Goal: Task Accomplishment & Management: Manage account settings

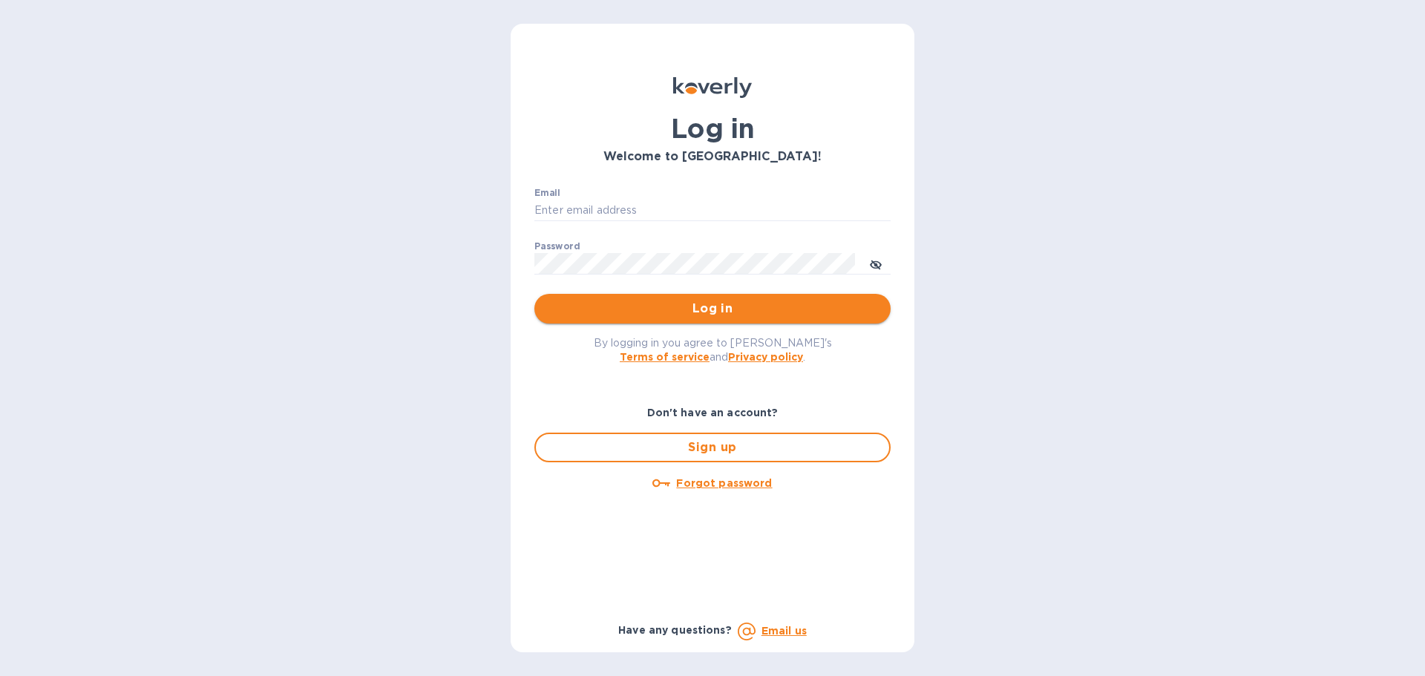
type input "billing@oceansidetraders.com"
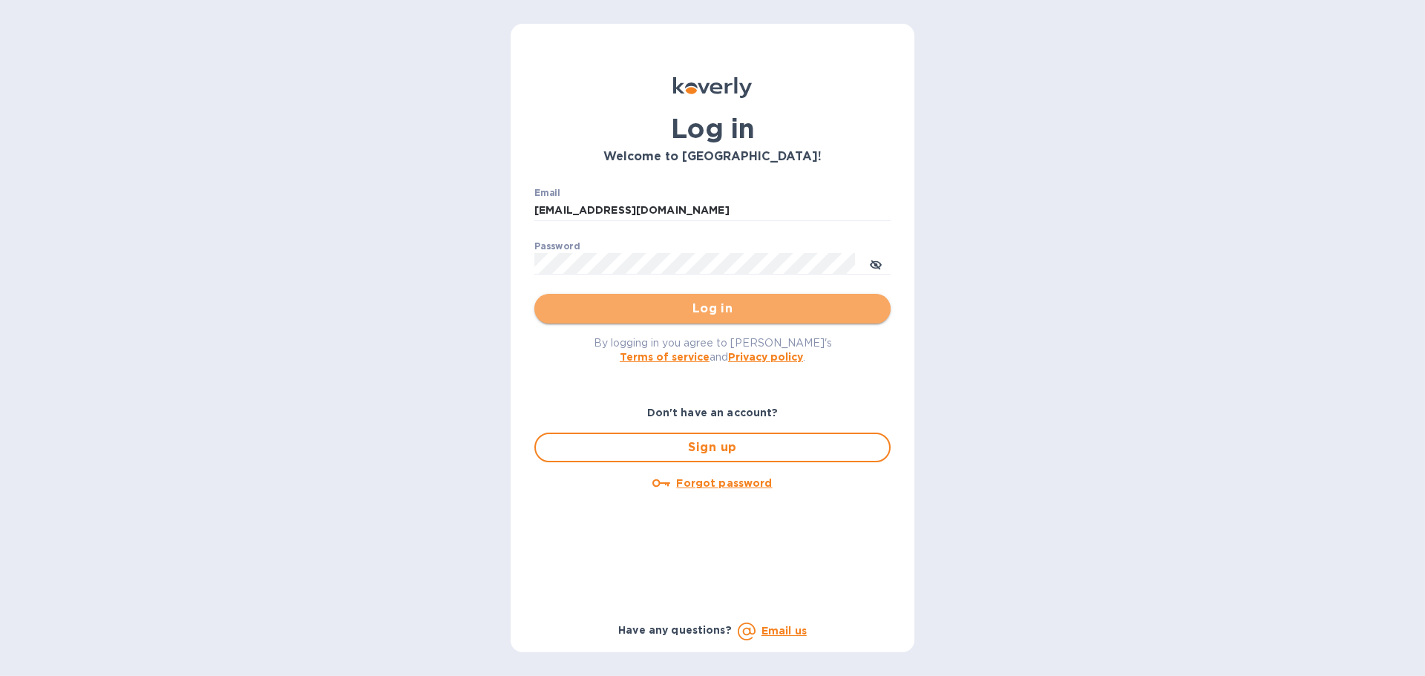
click at [690, 295] on button "Log in" at bounding box center [712, 309] width 356 height 30
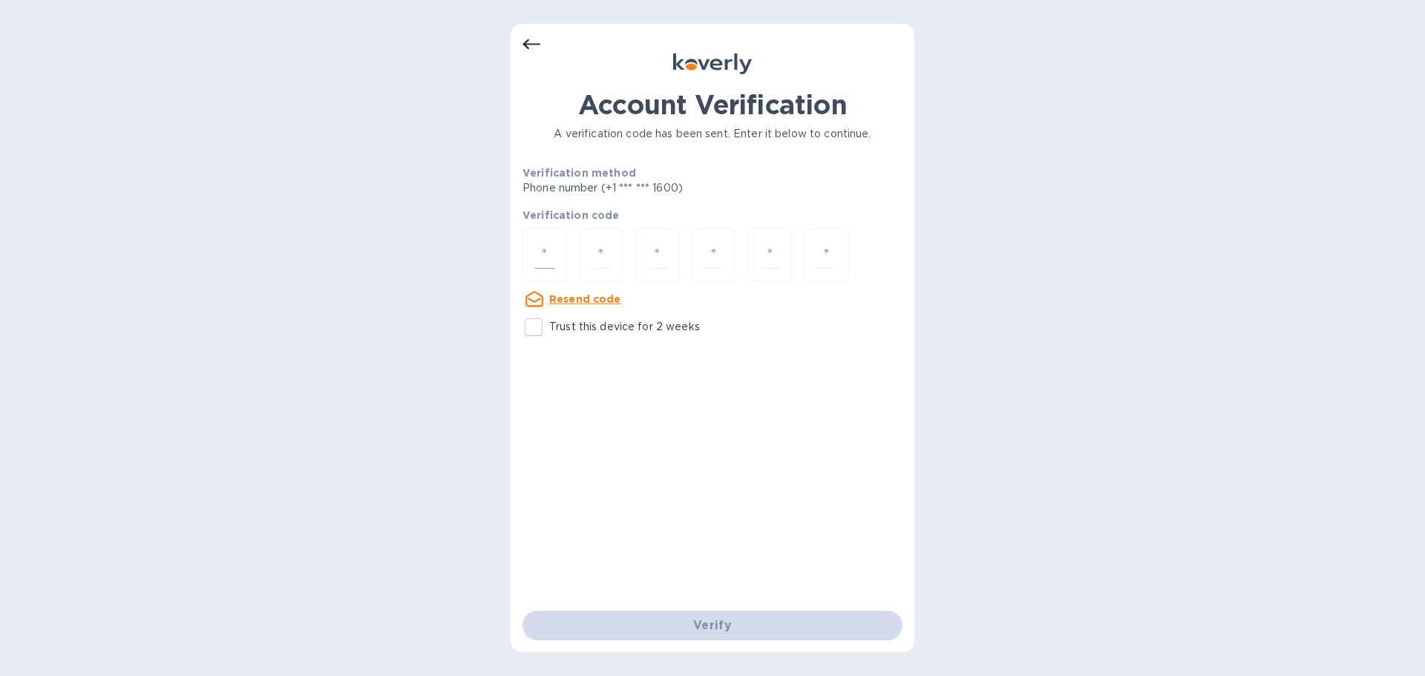
click at [530, 245] on div at bounding box center [544, 255] width 45 height 53
paste input "3"
type input "3"
type input "8"
type input "6"
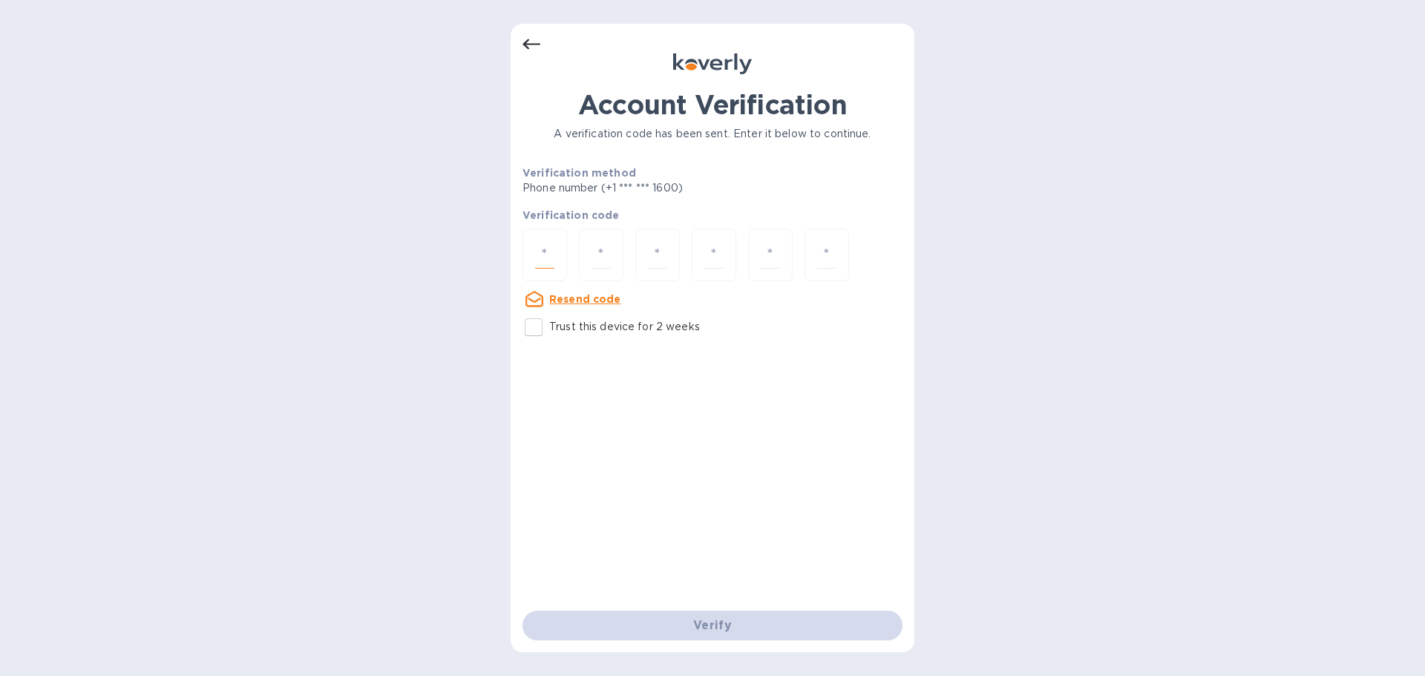
type input "4"
type input "9"
type input "3"
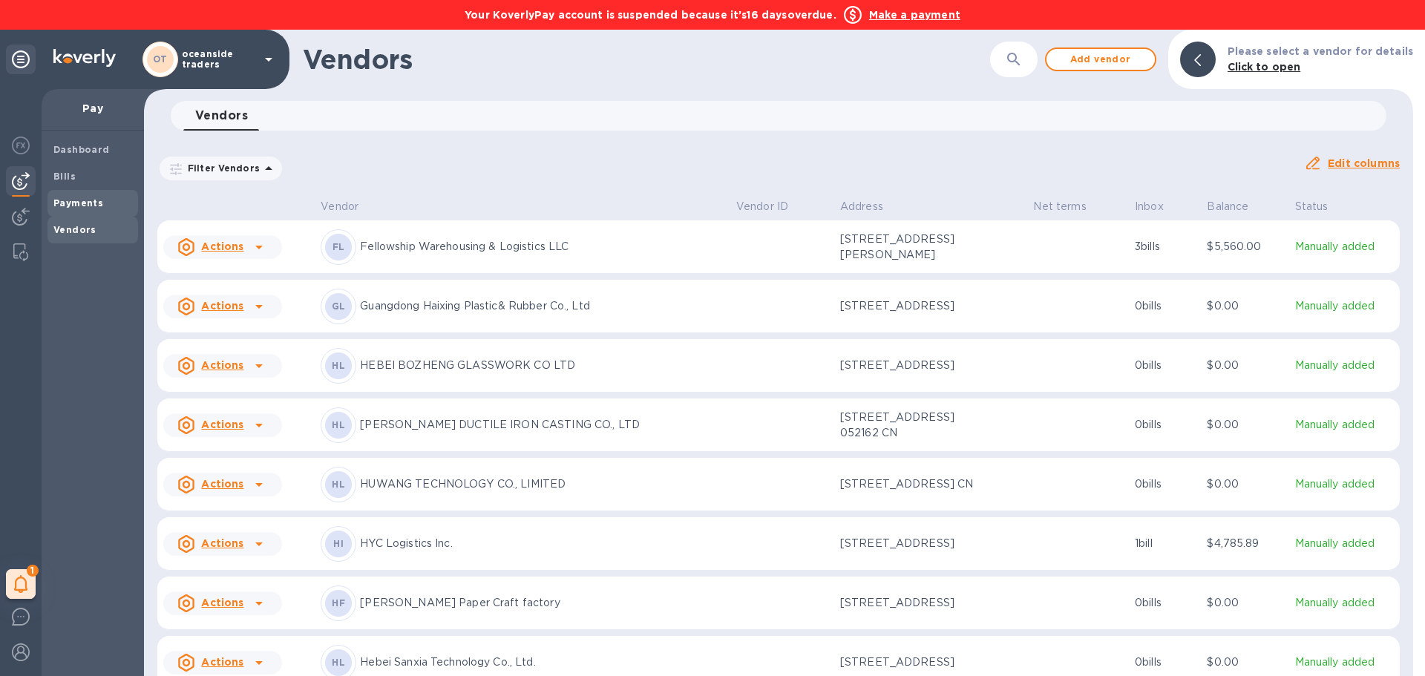
click at [74, 207] on b "Payments" at bounding box center [78, 202] width 50 height 11
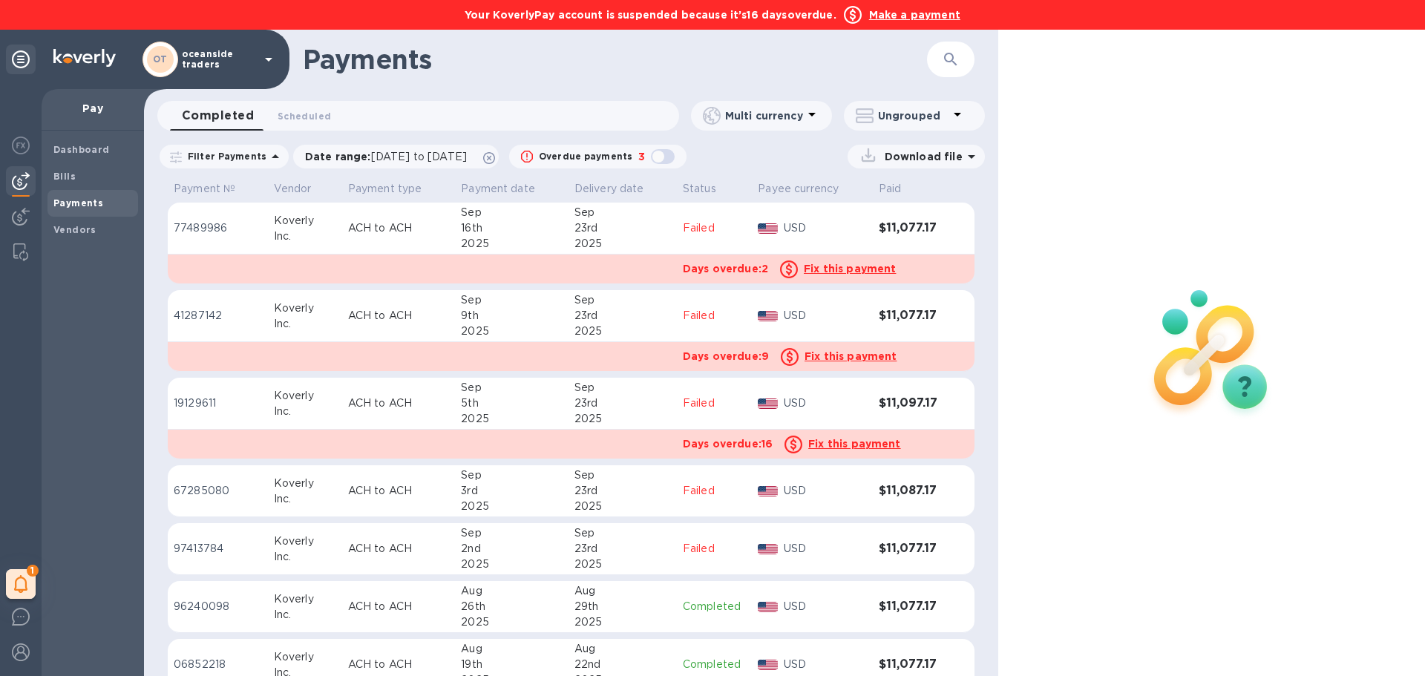
click at [501, 161] on div "Date range : [DATE] to [DATE]" at bounding box center [396, 156] width 210 height 28
click at [499, 161] on div "Date range : [DATE] to [DATE]" at bounding box center [396, 157] width 206 height 24
click at [495, 161] on icon at bounding box center [489, 158] width 12 height 12
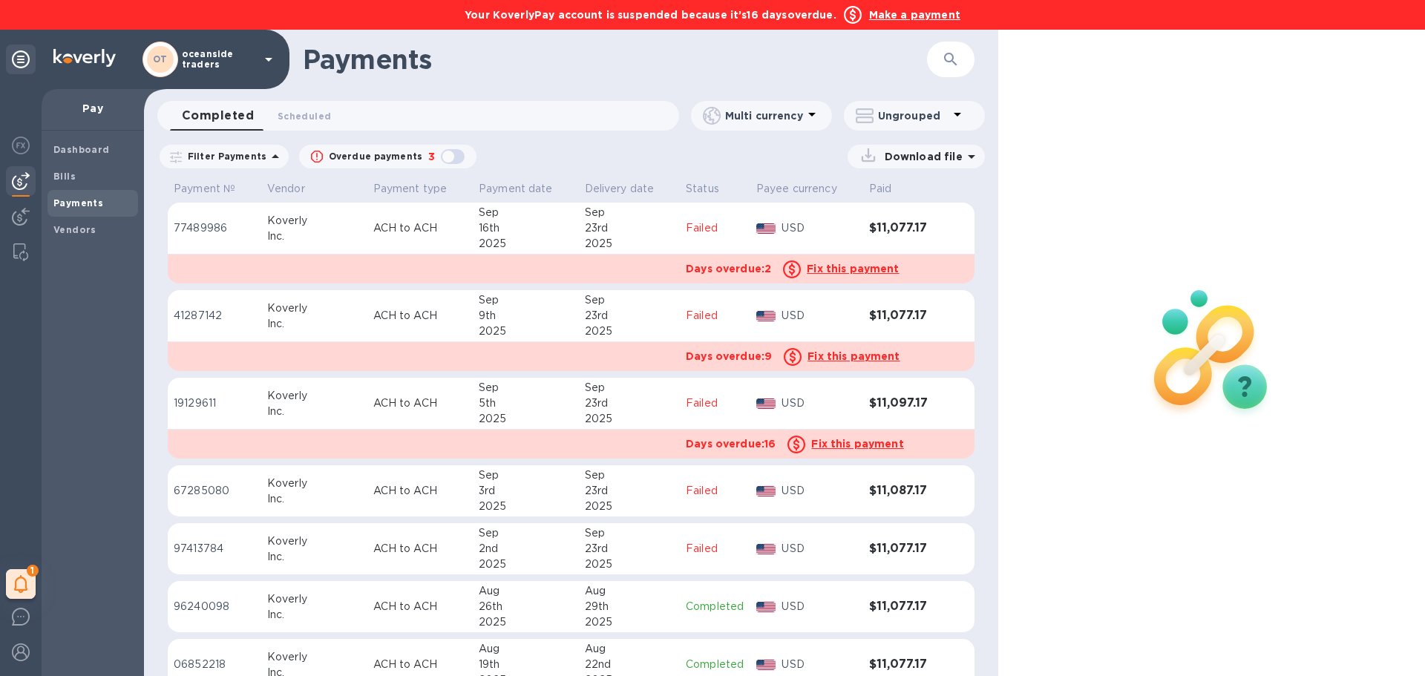
click at [438, 154] on div "button" at bounding box center [453, 156] width 30 height 21
checkbox input "true"
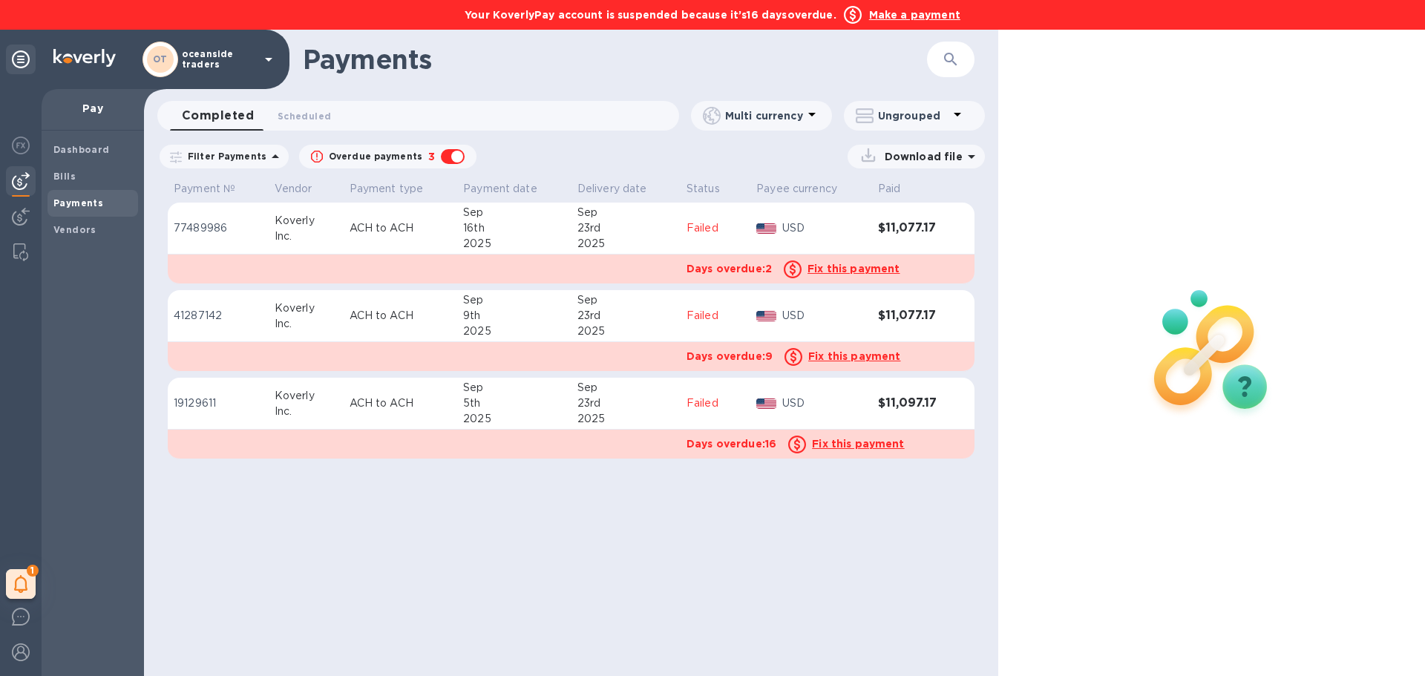
click at [419, 313] on p "ACH to ACH" at bounding box center [401, 316] width 102 height 16
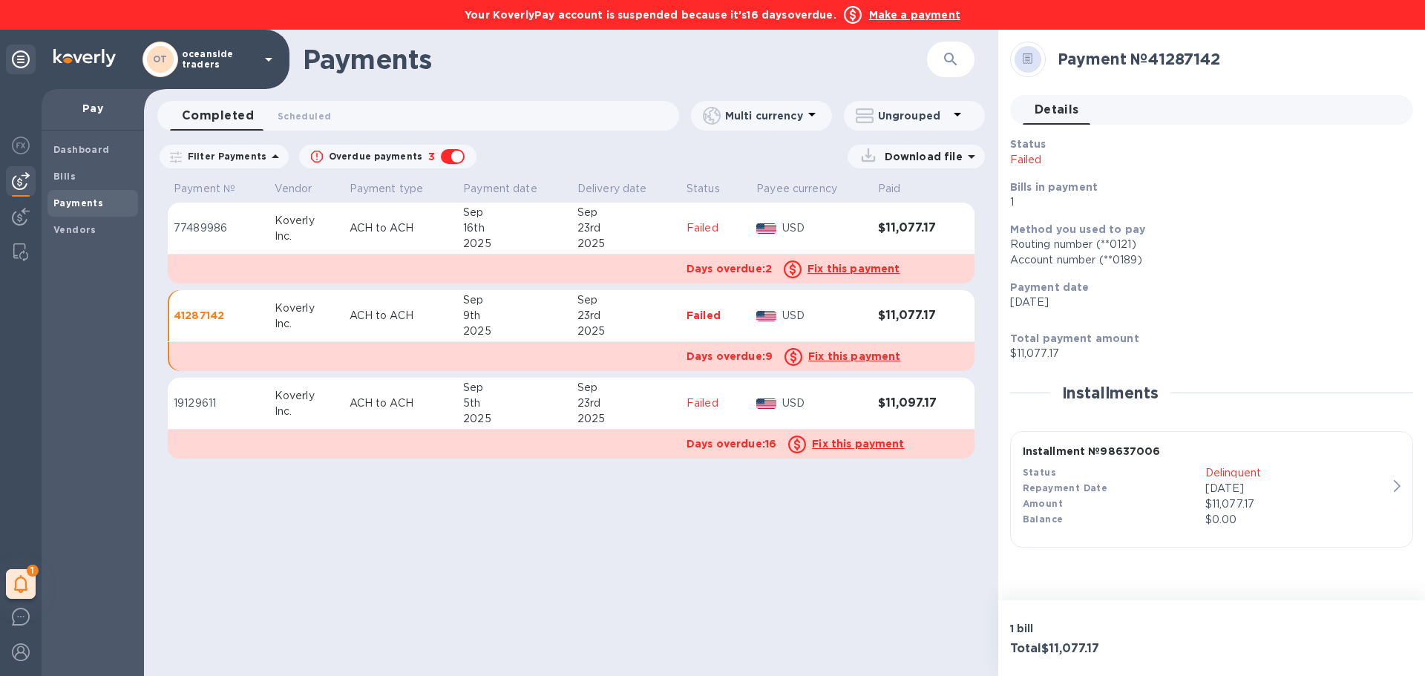
click at [852, 557] on div "Payments ​ Completed 0 Scheduled 0 Multi currency Ungrouped Filter Payments Ove…" at bounding box center [571, 353] width 854 height 646
click at [63, 236] on span "Vendors" at bounding box center [74, 230] width 43 height 15
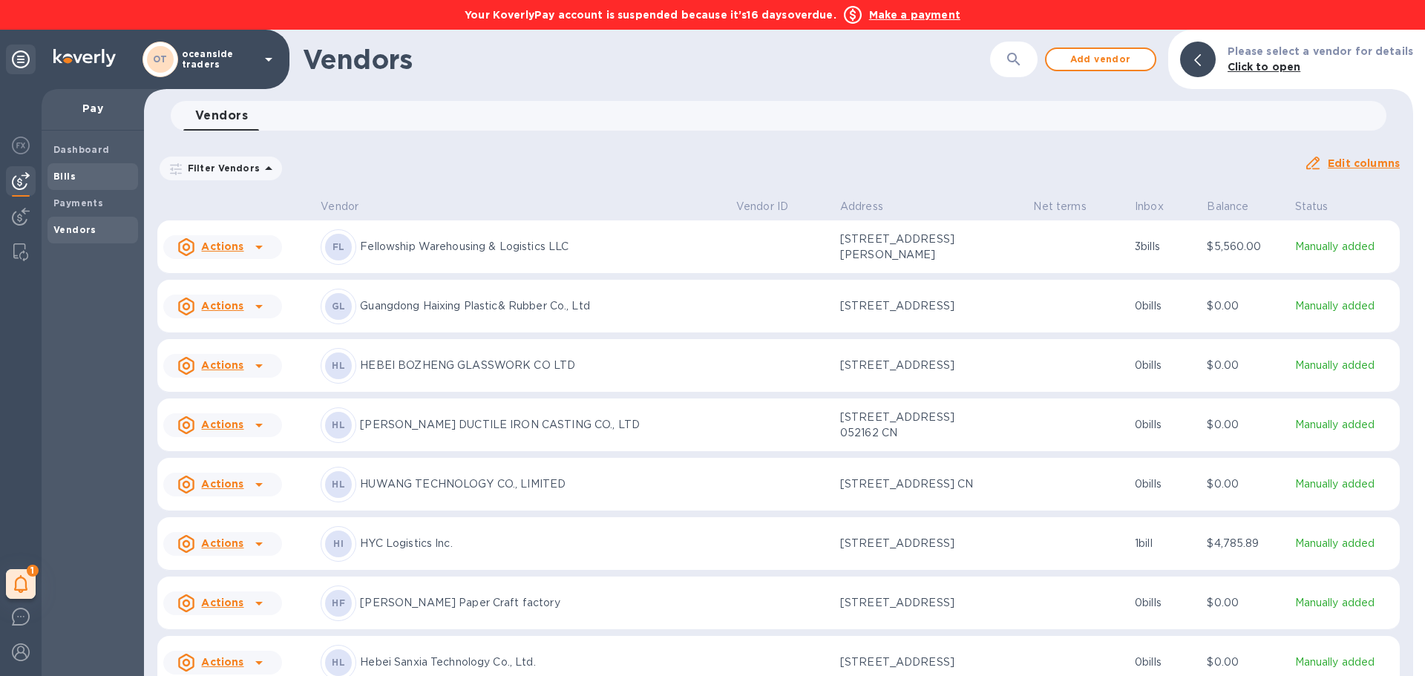
click at [59, 177] on b "Bills" at bounding box center [64, 176] width 22 height 11
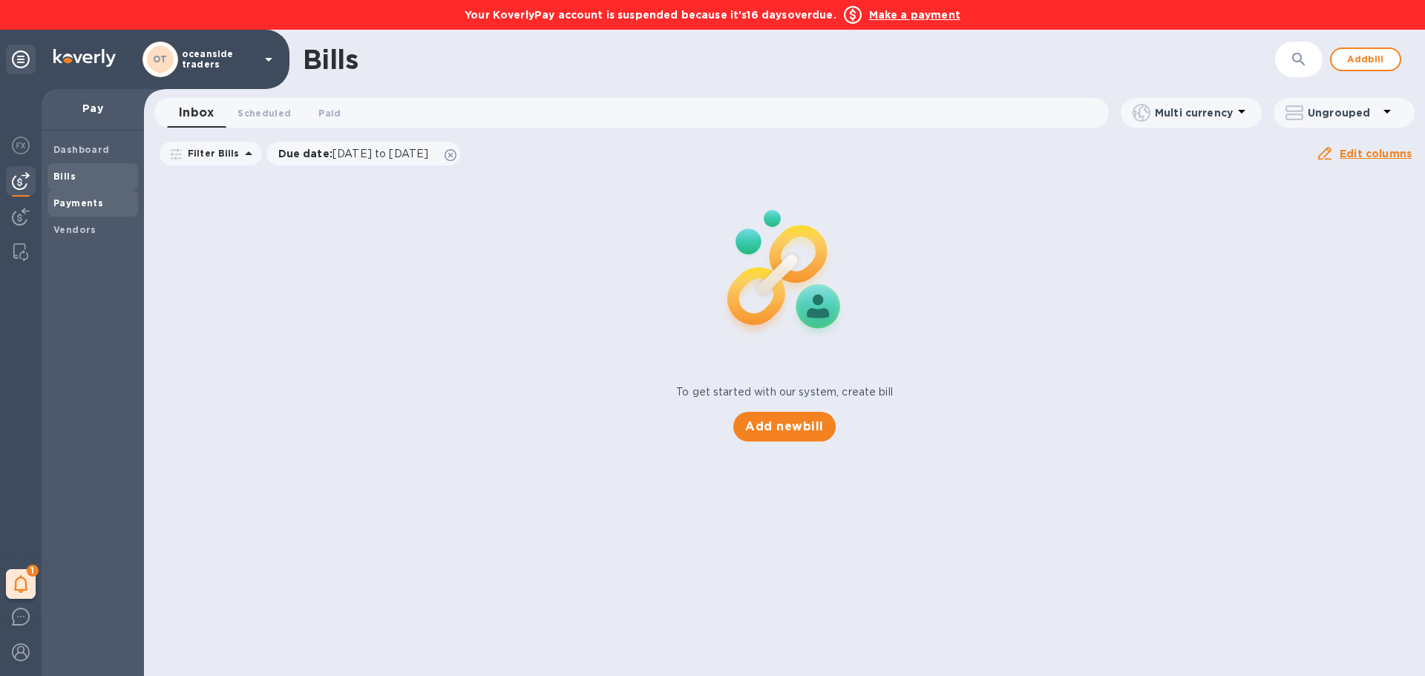
click at [65, 191] on div "Payments" at bounding box center [92, 203] width 91 height 27
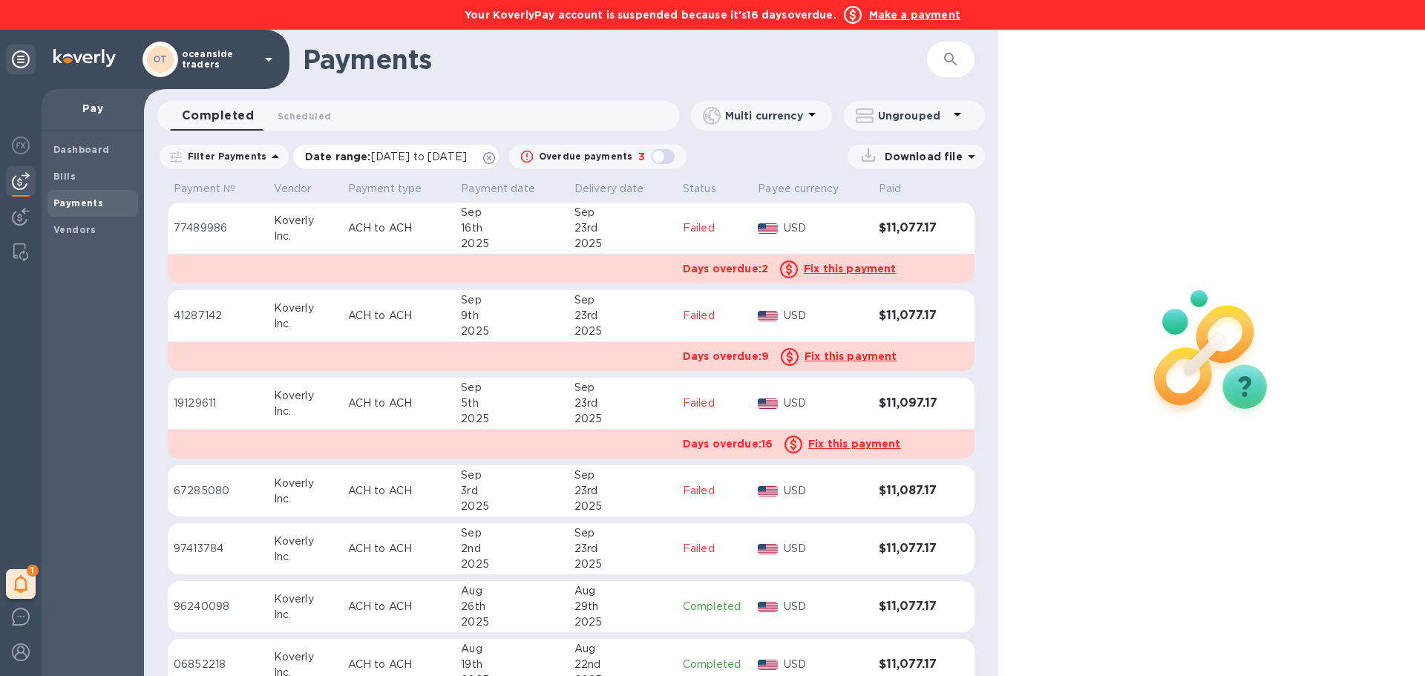
click at [495, 155] on icon at bounding box center [489, 158] width 12 height 12
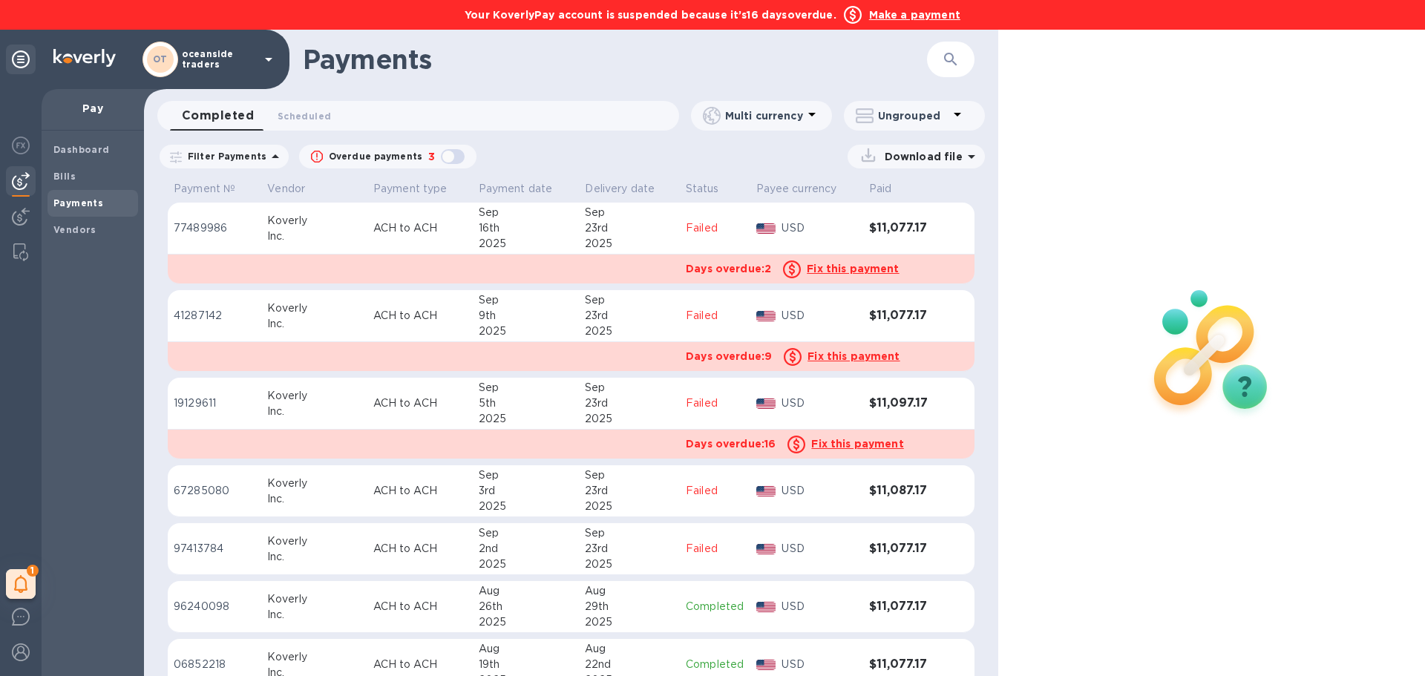
click at [266, 155] on icon at bounding box center [275, 157] width 18 height 18
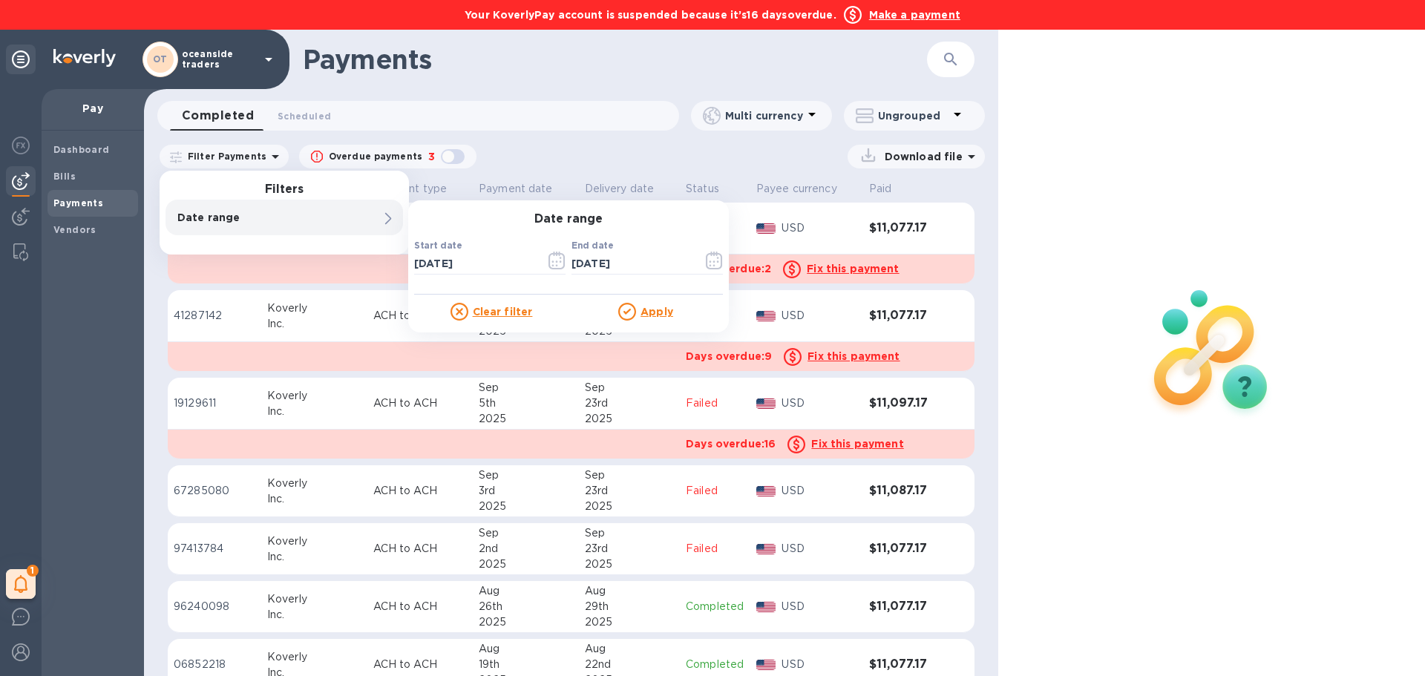
click at [499, 250] on div "Start date [DATE] ​" at bounding box center [489, 266] width 151 height 53
click at [554, 257] on icon "button" at bounding box center [556, 261] width 17 height 18
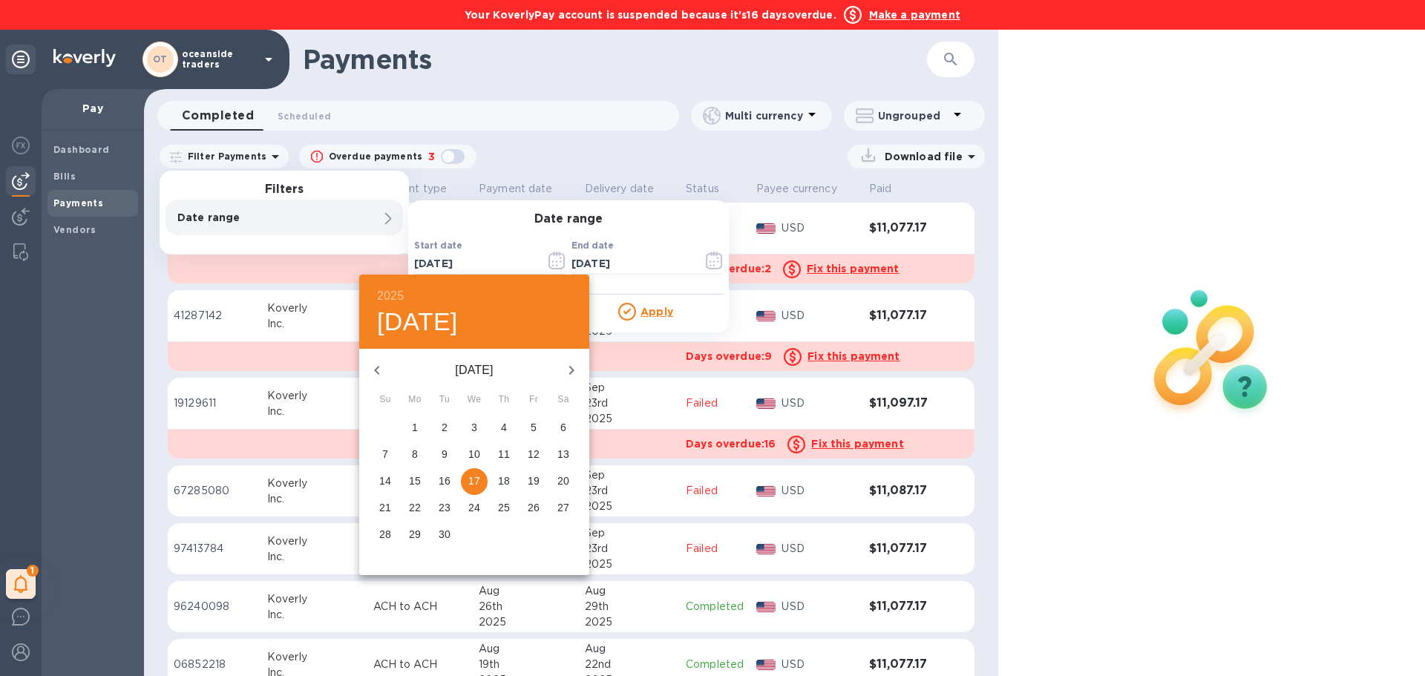
click at [393, 371] on button "button" at bounding box center [377, 370] width 36 height 36
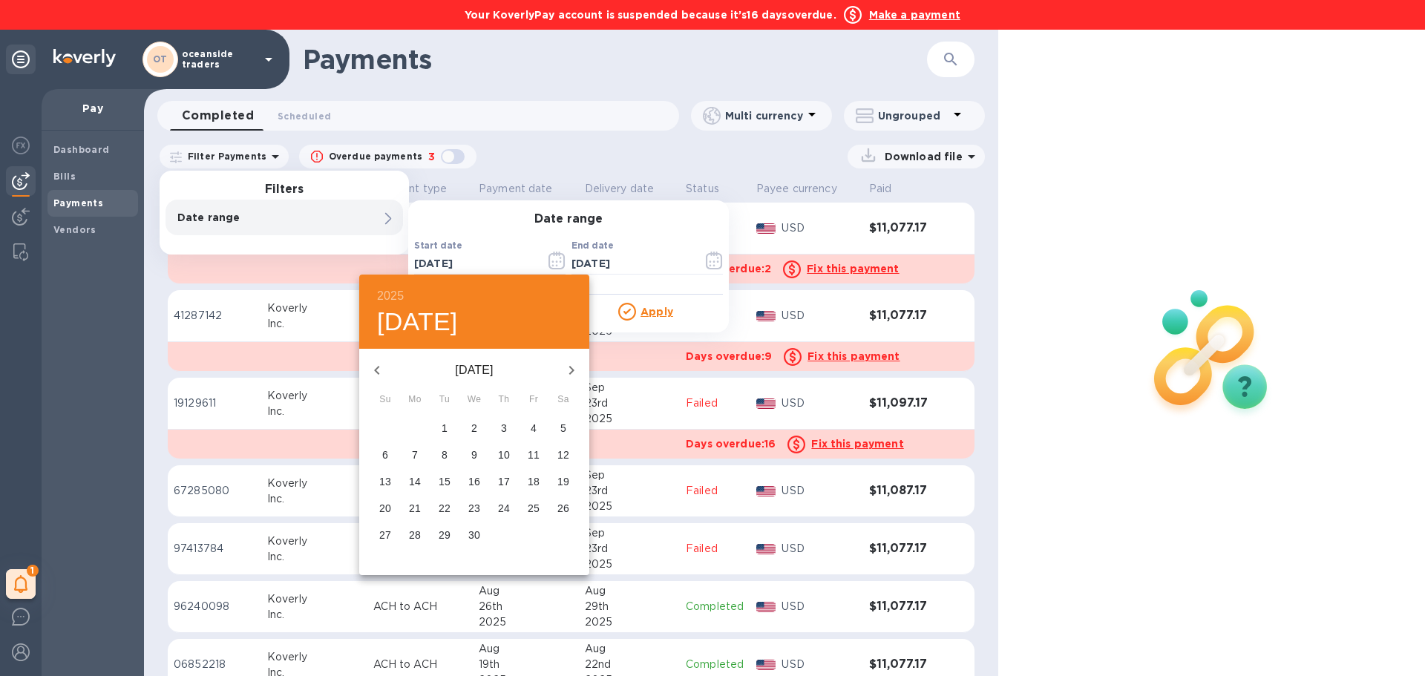
click at [393, 371] on button "button" at bounding box center [377, 370] width 36 height 36
click at [485, 439] on div "1" at bounding box center [474, 428] width 30 height 27
type input "[DATE]"
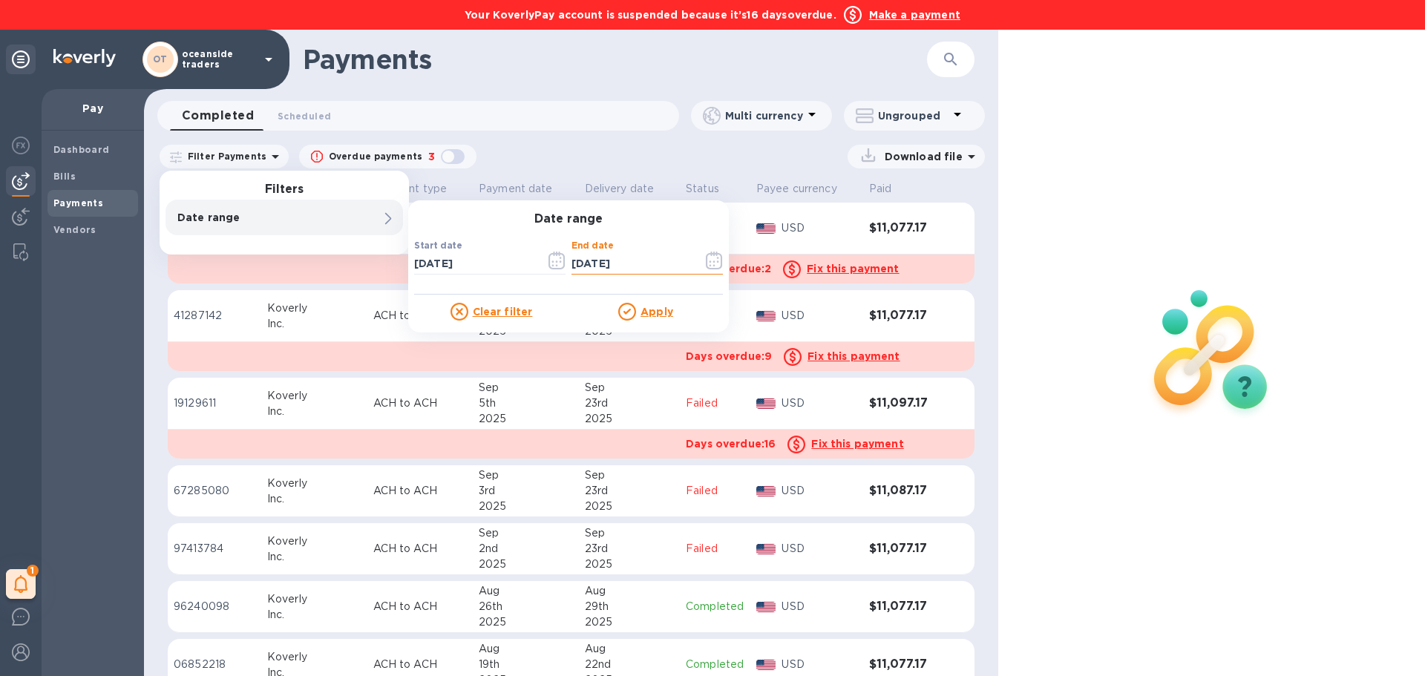
click at [588, 252] on input "[DATE]" at bounding box center [630, 263] width 119 height 22
click at [712, 252] on icon "button" at bounding box center [714, 261] width 17 height 18
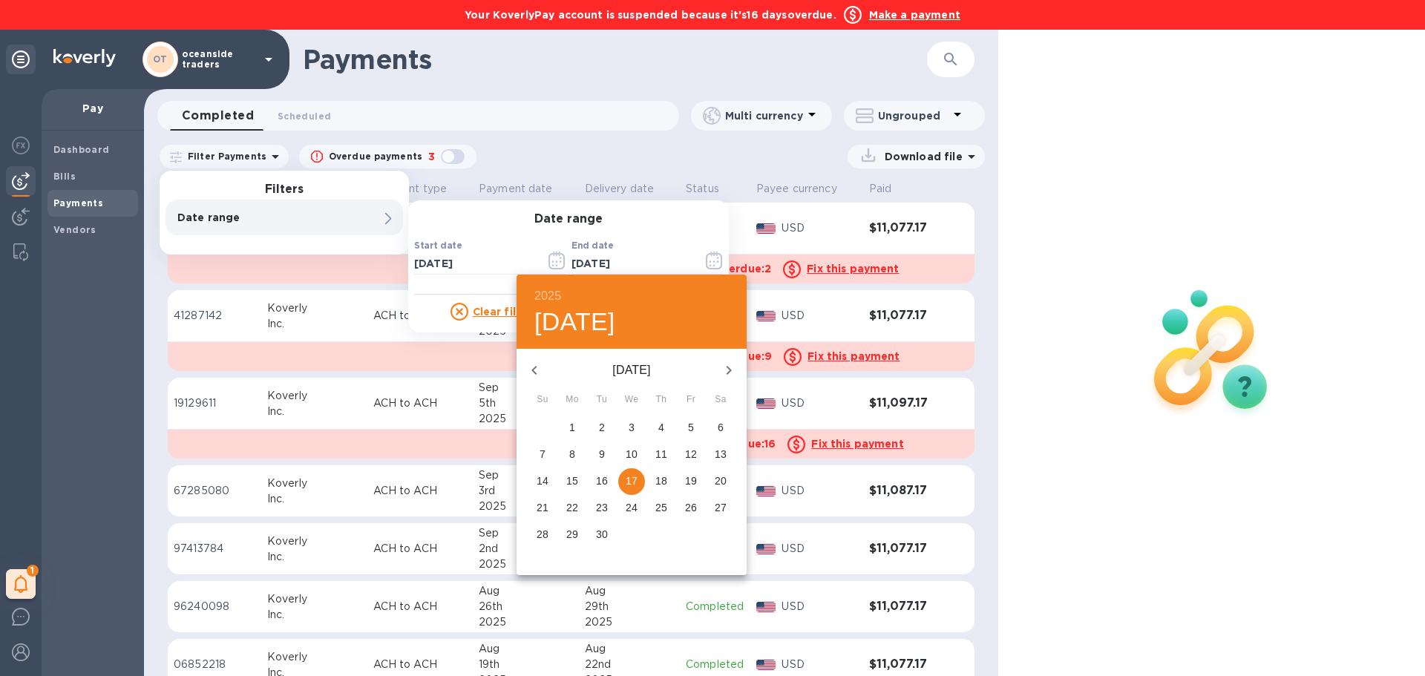
click at [587, 479] on div "16" at bounding box center [602, 481] width 30 height 27
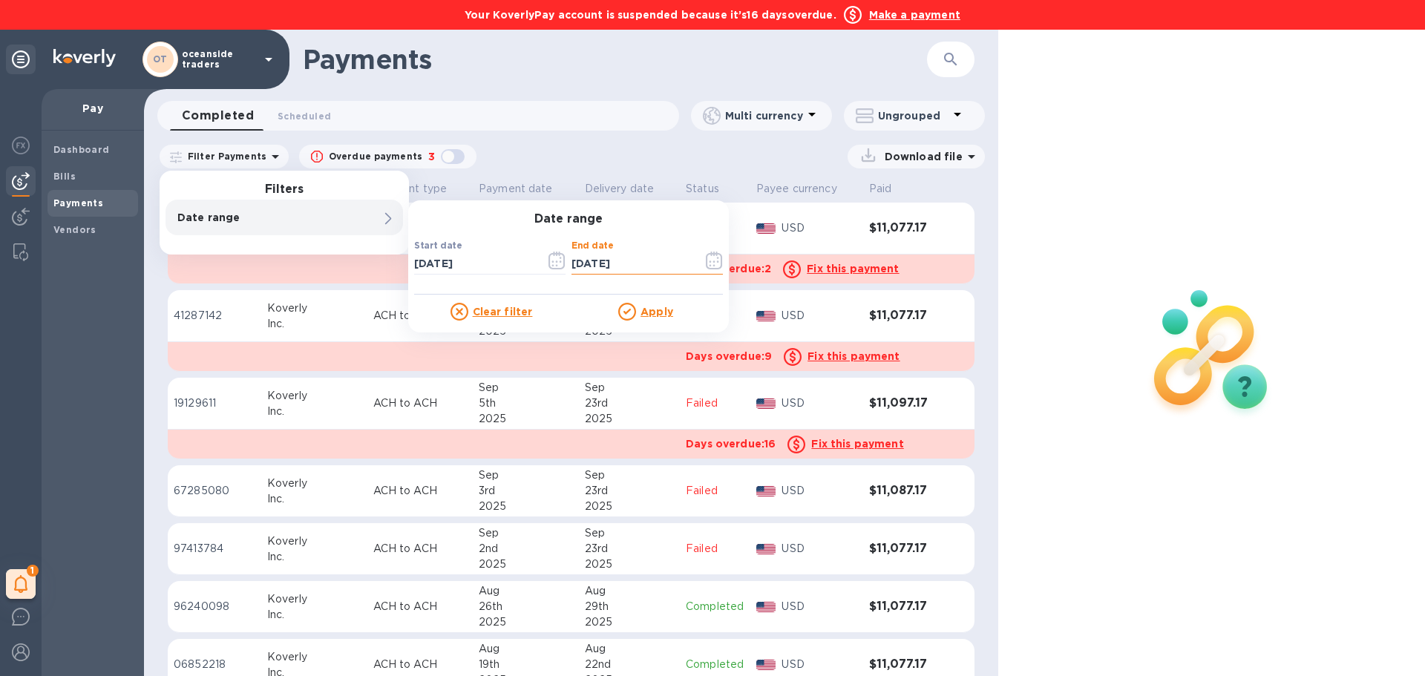
click at [648, 265] on input "[DATE]" at bounding box center [630, 263] width 119 height 22
click at [723, 265] on button "button" at bounding box center [714, 261] width 35 height 36
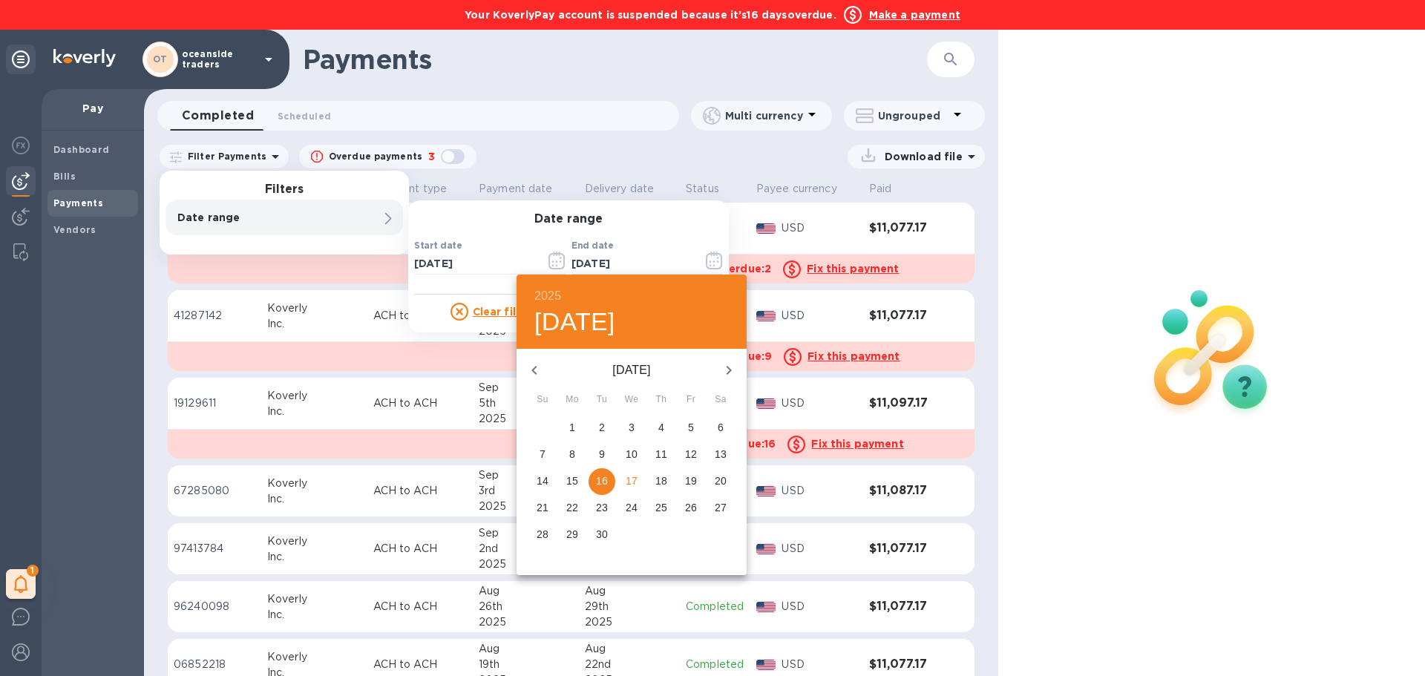
drag, startPoint x: 571, startPoint y: 468, endPoint x: 573, endPoint y: 475, distance: 7.7
click at [573, 475] on div "31 1 2 3 4 5 6 7 8 9 10 11 12 13 14 15 16 17 18 19 20 21 22 23 24 25 26 27 28 2…" at bounding box center [631, 482] width 230 height 134
click at [573, 475] on p "15" at bounding box center [572, 480] width 12 height 15
type input "[DATE]"
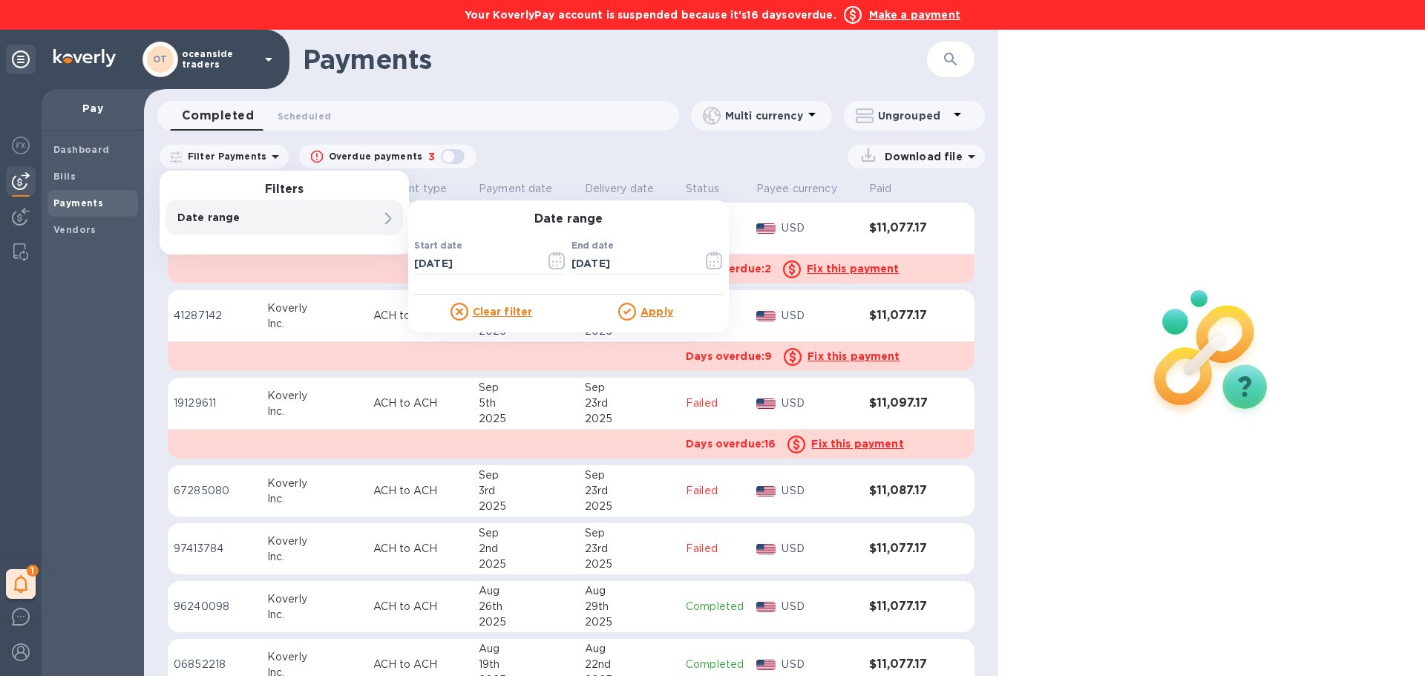
click at [640, 310] on div at bounding box center [629, 312] width 22 height 18
click at [655, 311] on u "Apply" at bounding box center [656, 312] width 33 height 12
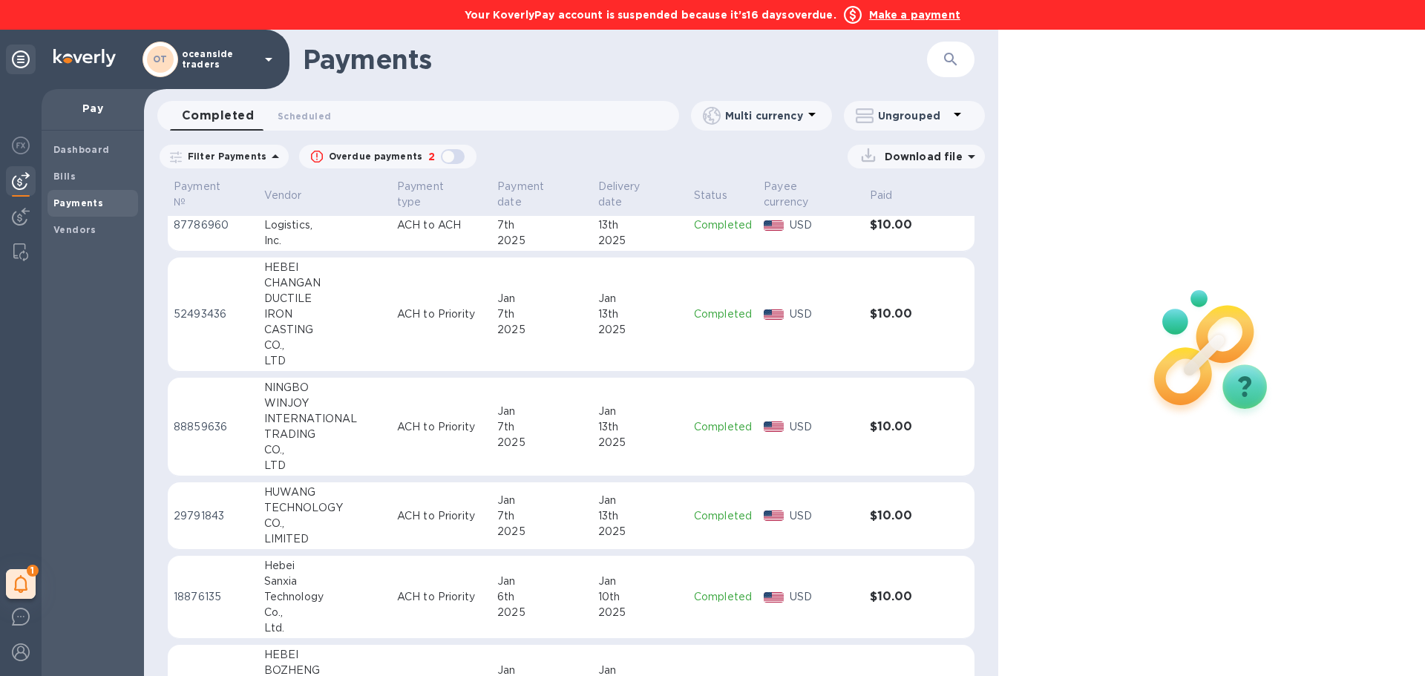
scroll to position [9104, 0]
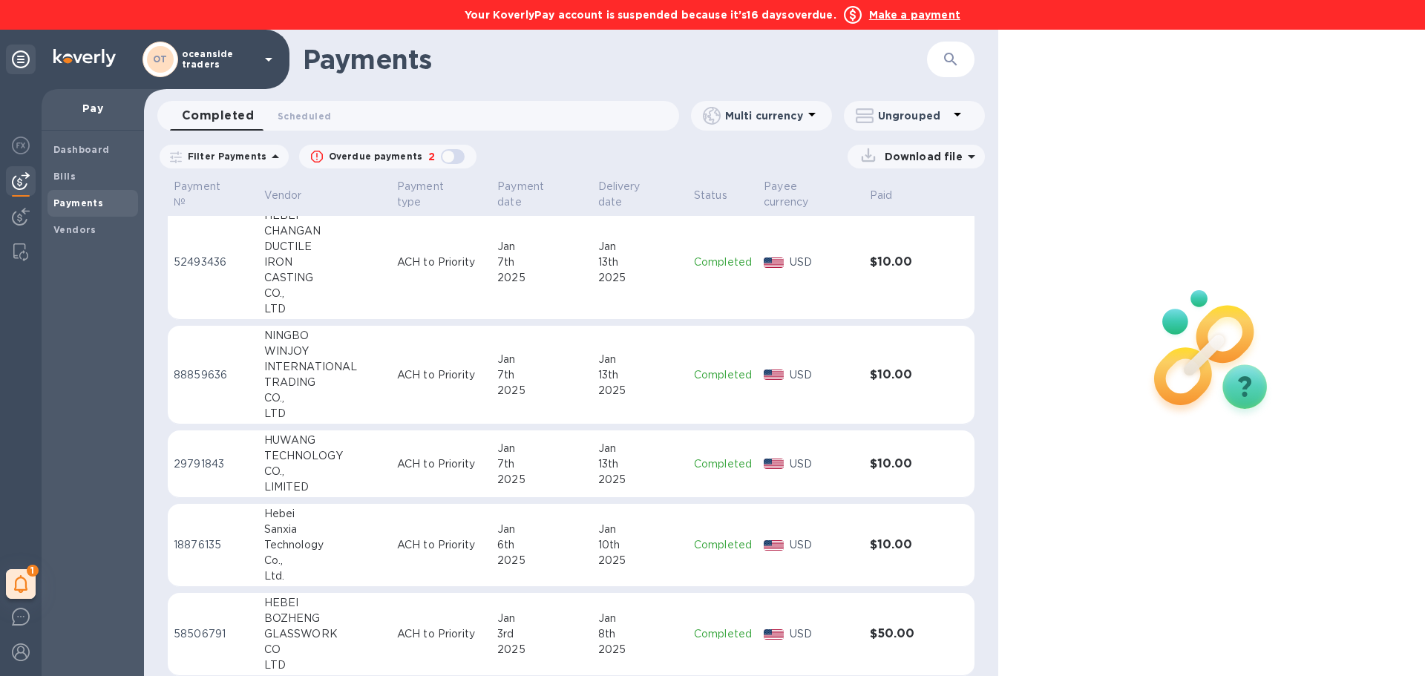
click at [908, 159] on p "Download file" at bounding box center [921, 156] width 84 height 15
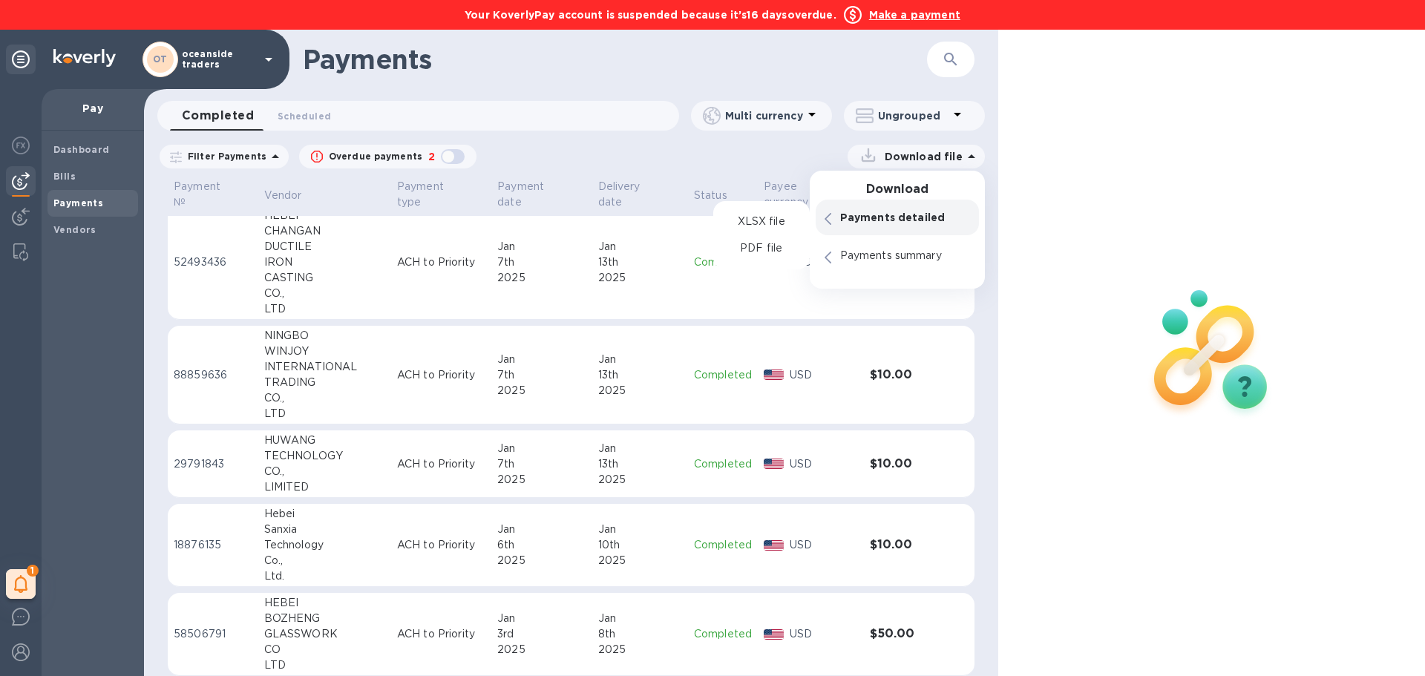
click at [876, 227] on div "Payments detailed" at bounding box center [905, 217] width 136 height 21
drag, startPoint x: 840, startPoint y: 249, endPoint x: 853, endPoint y: 229, distance: 23.7
click at [853, 229] on div "Payments detailed XLSX file PDF file Payments summary" at bounding box center [897, 237] width 175 height 74
click at [849, 255] on p "Payments summary" at bounding box center [905, 256] width 130 height 15
click at [758, 247] on p "PDF file" at bounding box center [761, 248] width 44 height 15
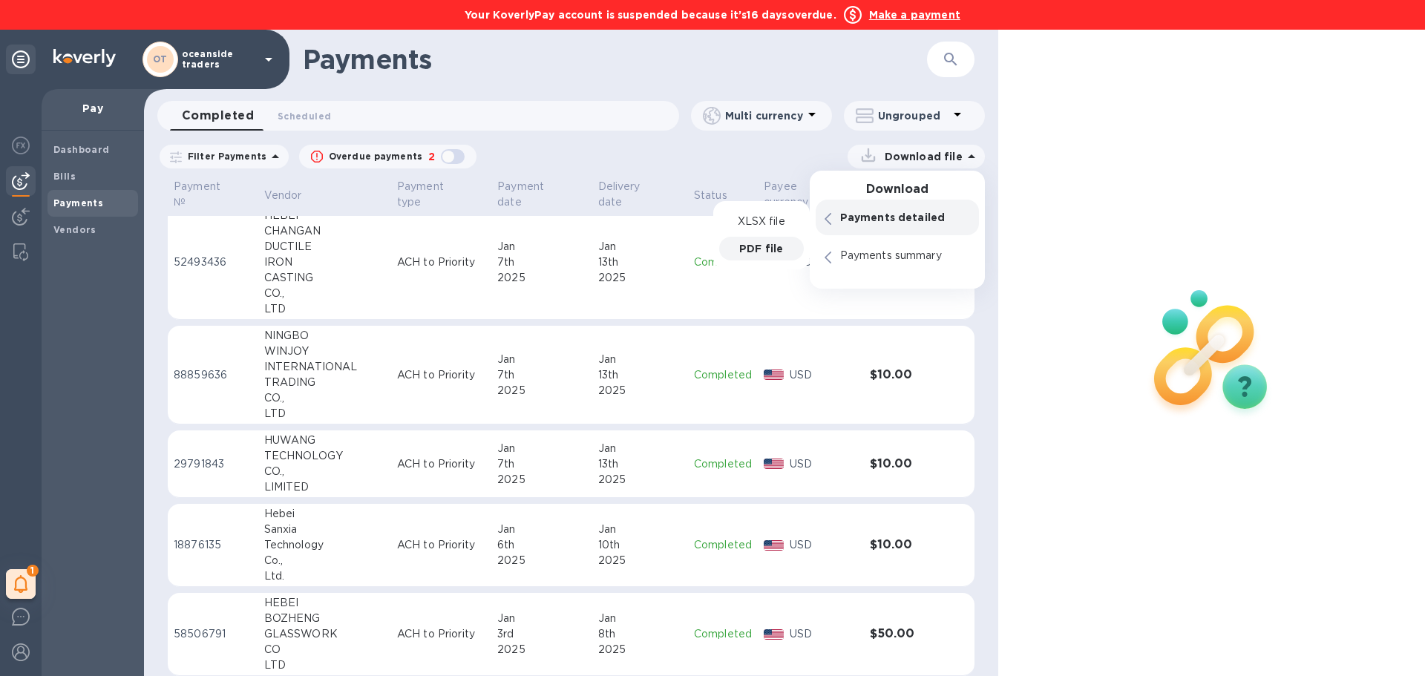
click at [757, 246] on p "PDF file" at bounding box center [761, 248] width 44 height 15
click at [758, 172] on div "Filter Payments Date range : [DATE] to [DATE] Overdue payments 2 Download file …" at bounding box center [571, 159] width 854 height 34
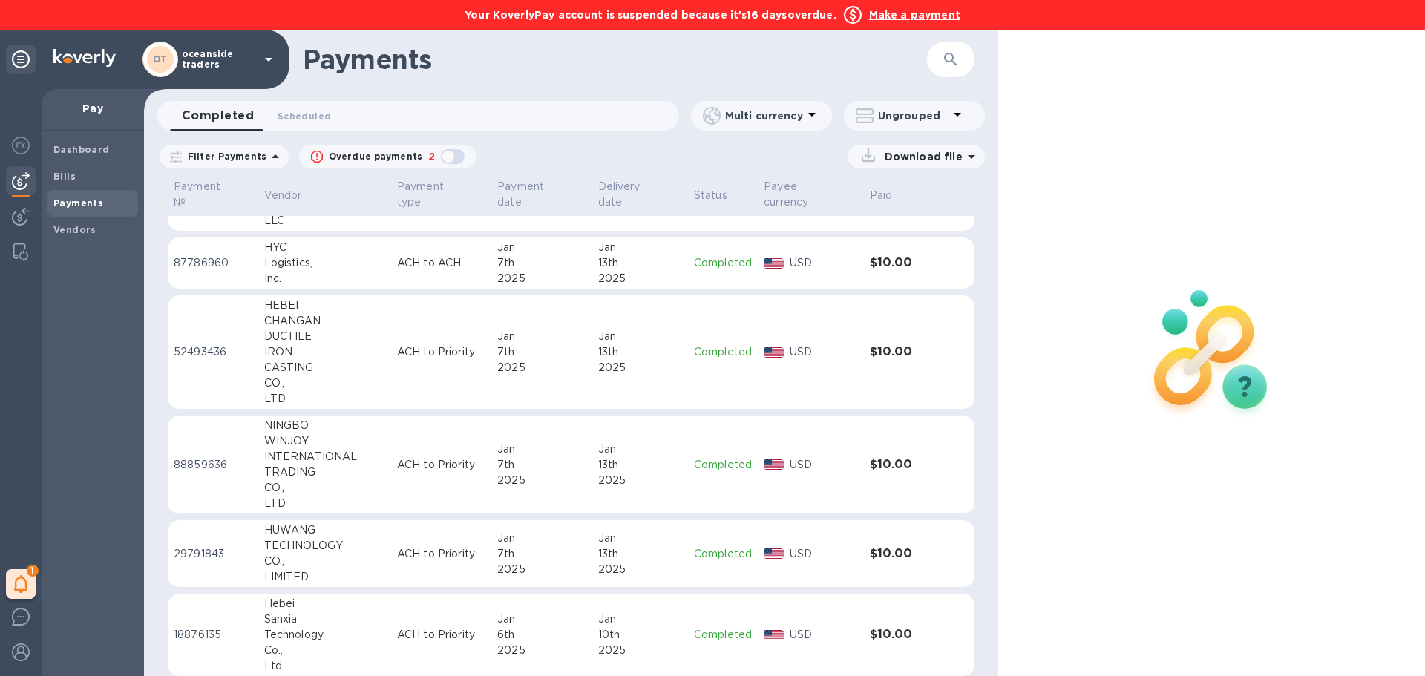
scroll to position [8881, 0]
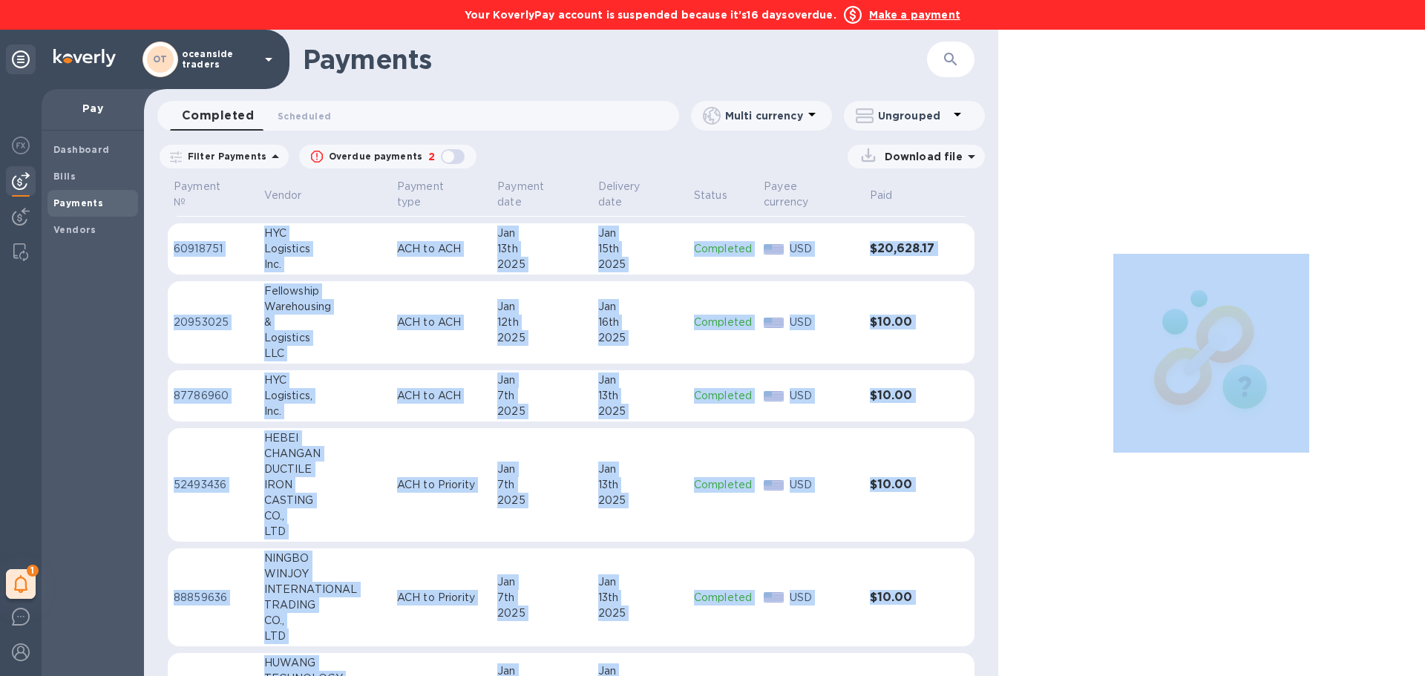
drag, startPoint x: 991, startPoint y: 658, endPoint x: 1009, endPoint y: 390, distance: 268.5
click at [1009, 390] on div "Payments ​ Completed 0 Scheduled 0 Multi currency Ungrouped Filter Payments Dat…" at bounding box center [784, 353] width 1281 height 646
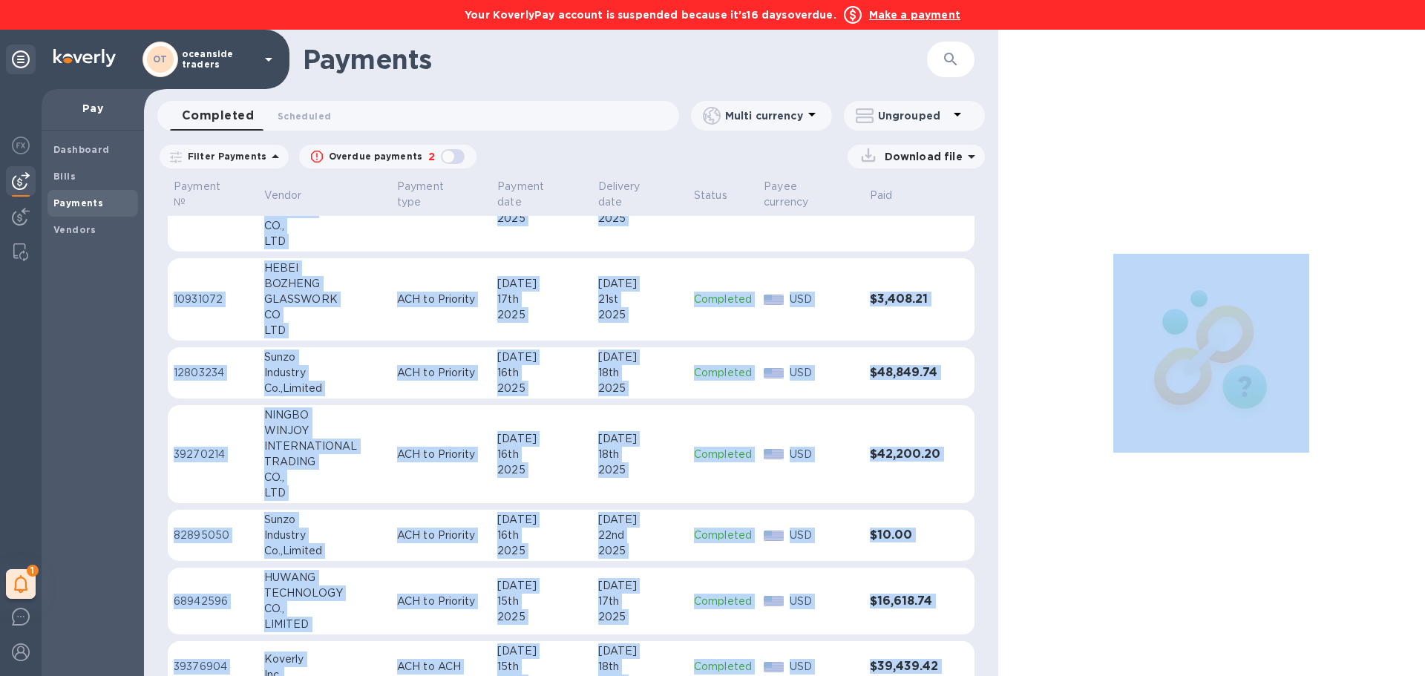
scroll to position [0, 0]
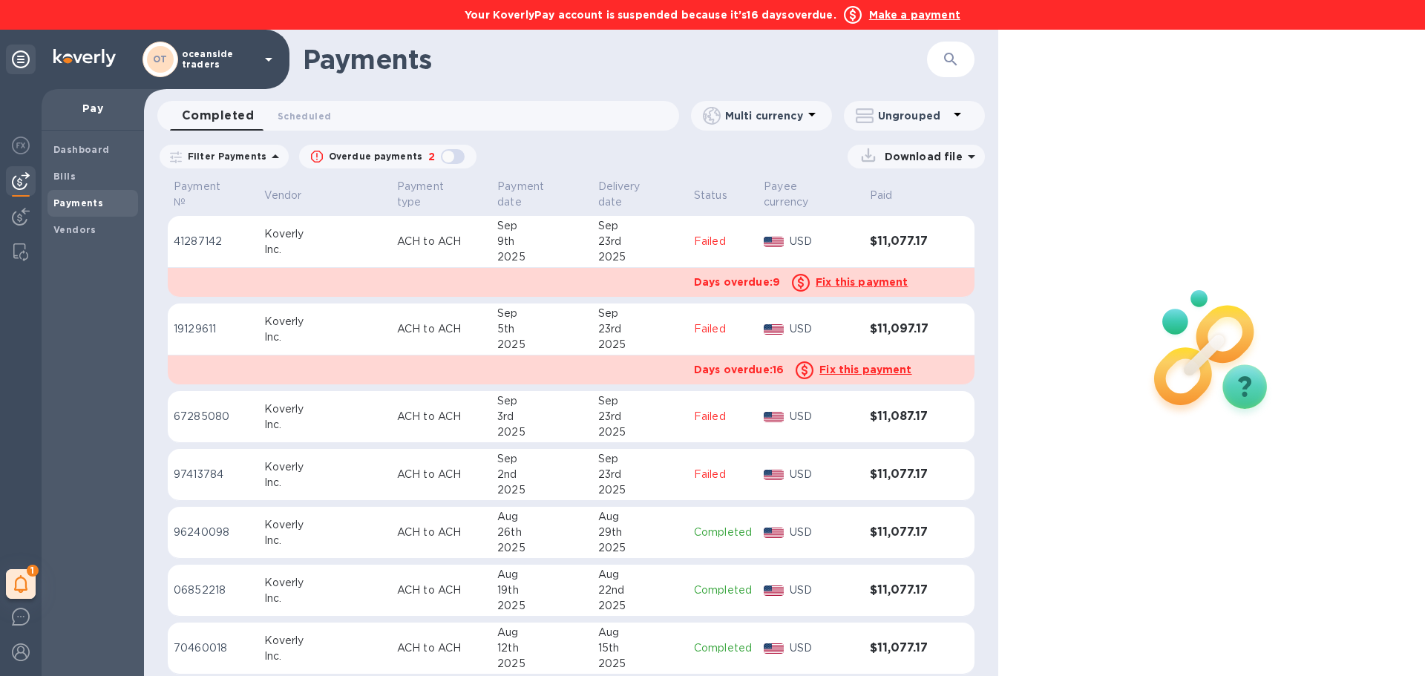
click at [936, 161] on p "Download file" at bounding box center [921, 156] width 84 height 15
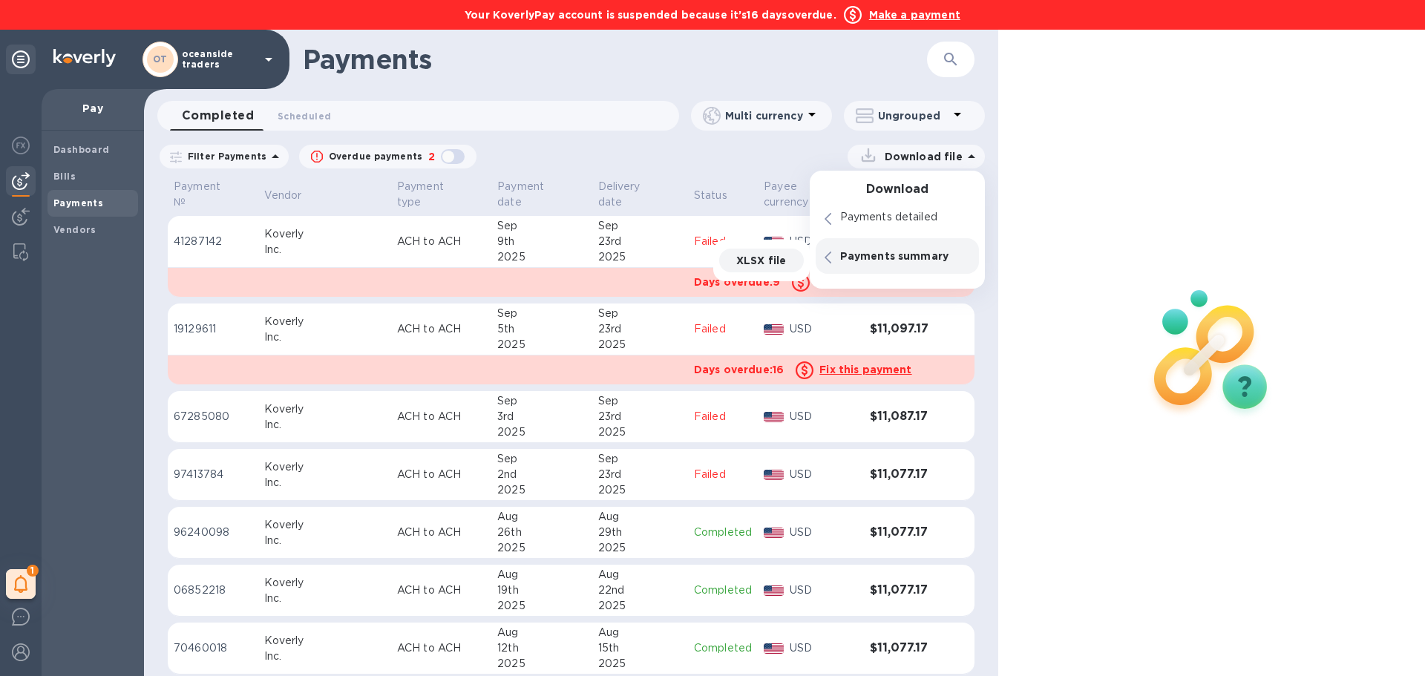
click at [787, 251] on div "XLSX file" at bounding box center [761, 261] width 85 height 24
click at [1166, 252] on div at bounding box center [1211, 353] width 427 height 646
